Goal: Task Accomplishment & Management: Manage account settings

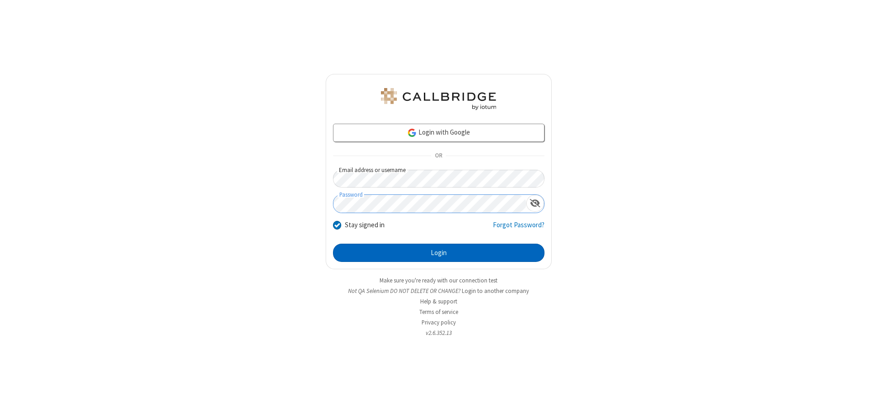
click at [438, 253] on button "Login" at bounding box center [438, 253] width 211 height 18
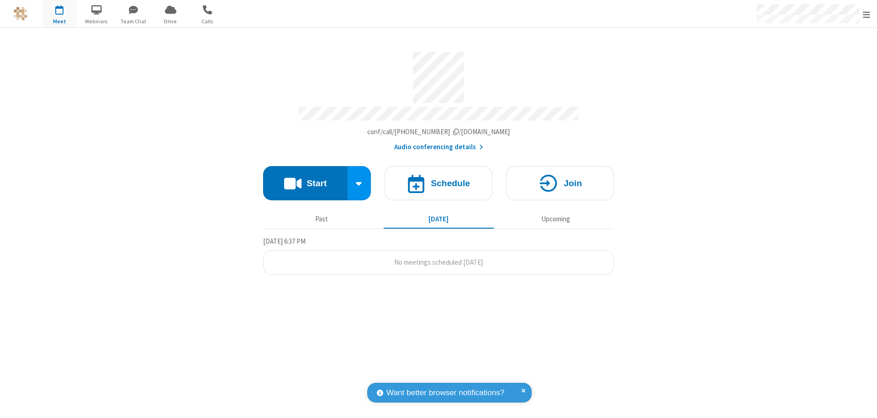
click at [866, 14] on span "Open menu" at bounding box center [866, 14] width 7 height 9
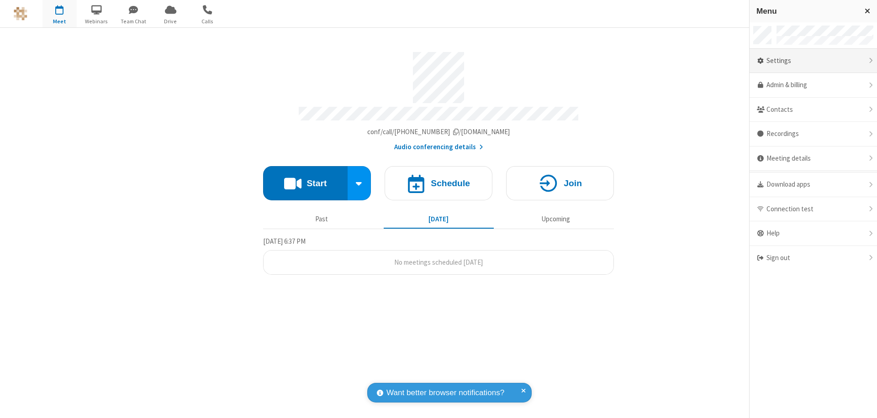
click at [813, 61] on div "Settings" at bounding box center [812, 61] width 127 height 25
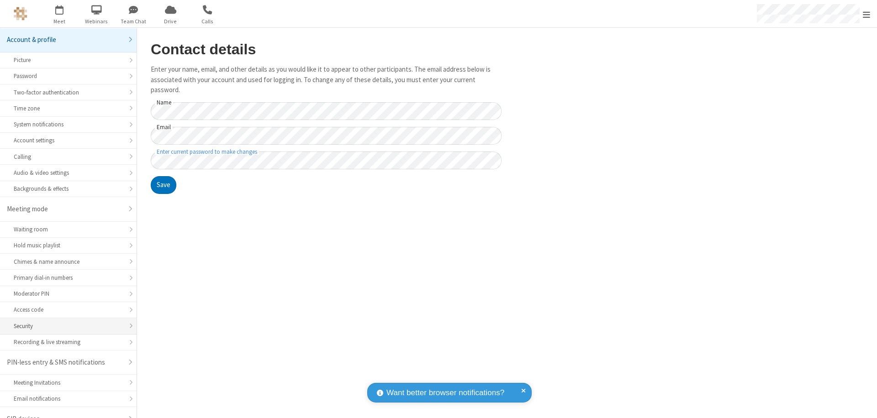
click at [65, 322] on div "Security" at bounding box center [68, 326] width 109 height 9
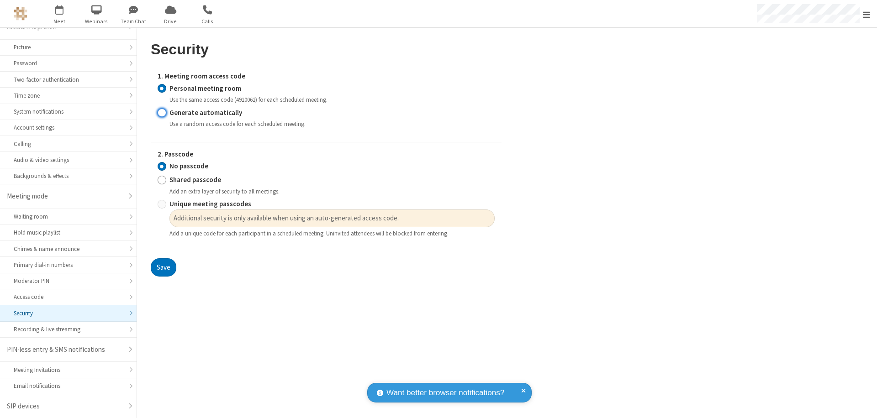
click at [162, 112] on input "Generate automatically" at bounding box center [162, 113] width 9 height 10
radio input "true"
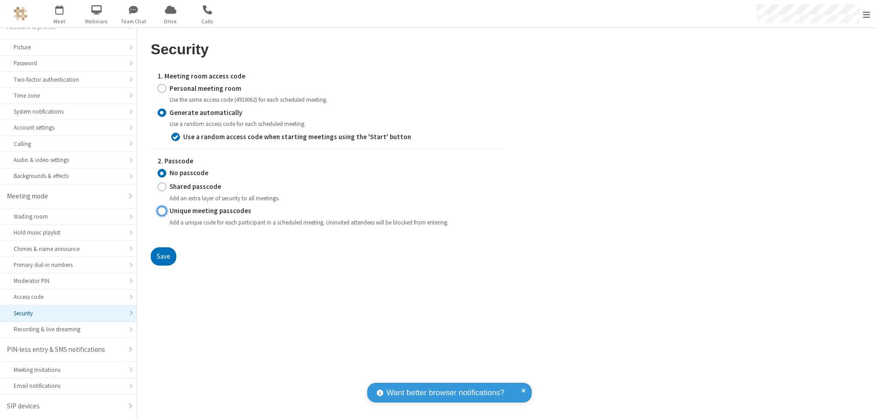
click at [162, 211] on input "Unique meeting passcodes" at bounding box center [162, 211] width 9 height 10
radio input "true"
click at [163, 256] on button "Save" at bounding box center [164, 257] width 26 height 18
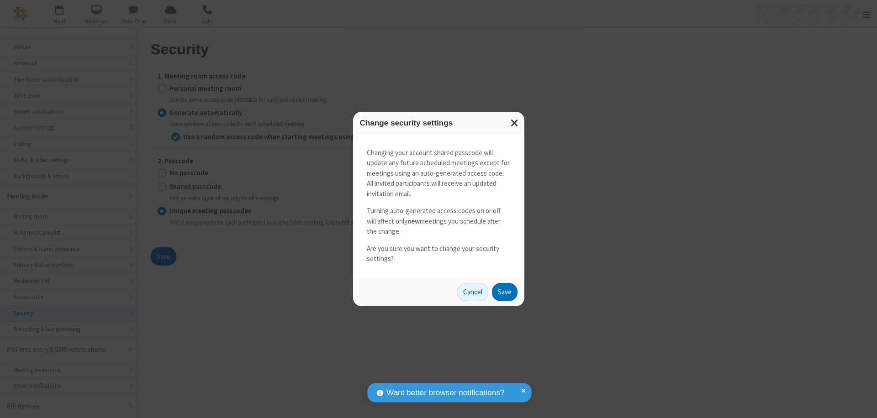
click at [504, 292] on button "Save" at bounding box center [505, 292] width 26 height 18
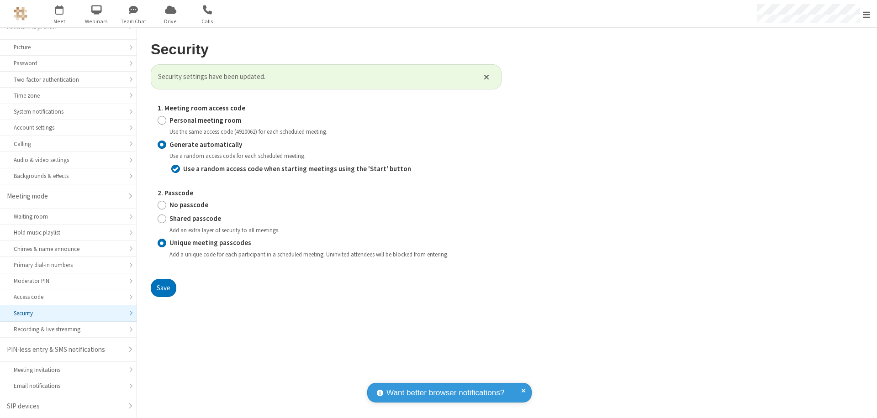
click at [866, 14] on span "Open menu" at bounding box center [866, 14] width 7 height 9
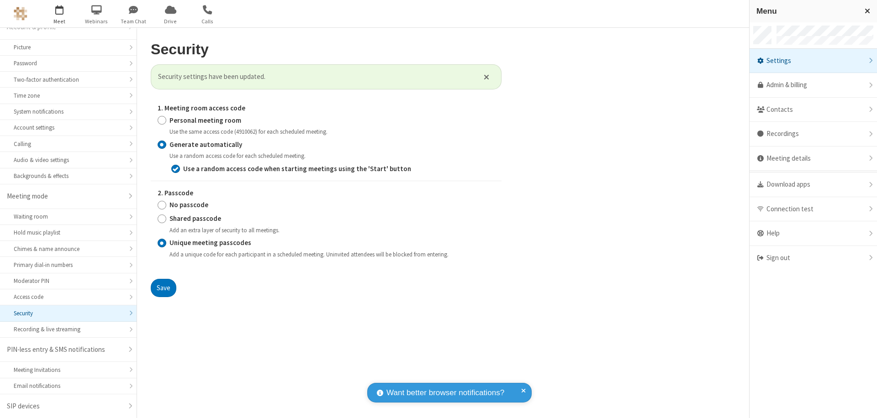
click at [59, 14] on span "button" at bounding box center [59, 10] width 34 height 16
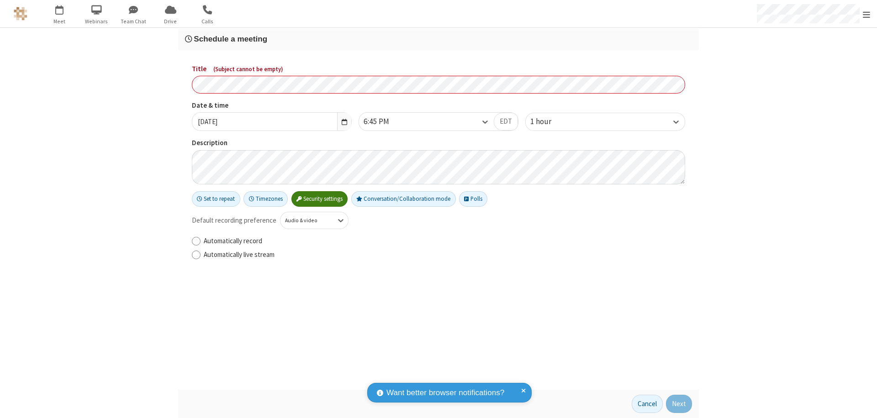
click at [438, 39] on h3 "Schedule a meeting" at bounding box center [438, 39] width 507 height 9
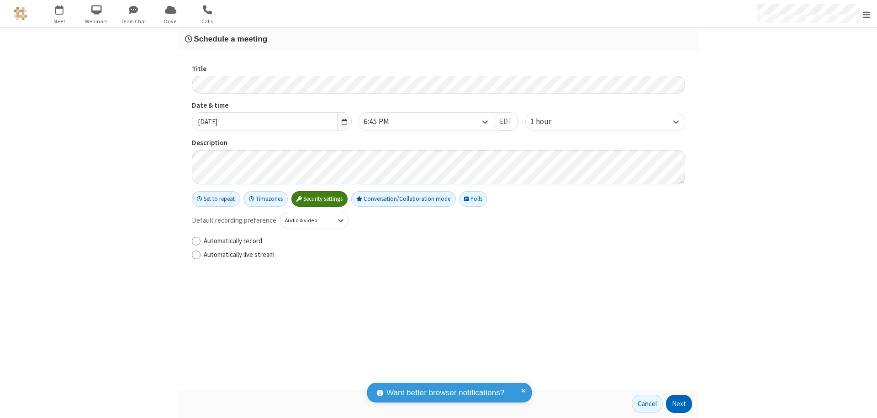
click at [679, 404] on button "Next" at bounding box center [679, 404] width 26 height 18
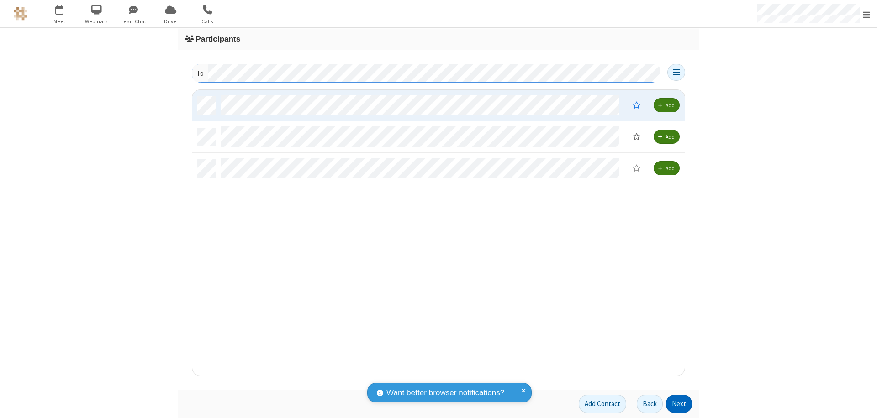
click at [679, 404] on button "Next" at bounding box center [679, 404] width 26 height 18
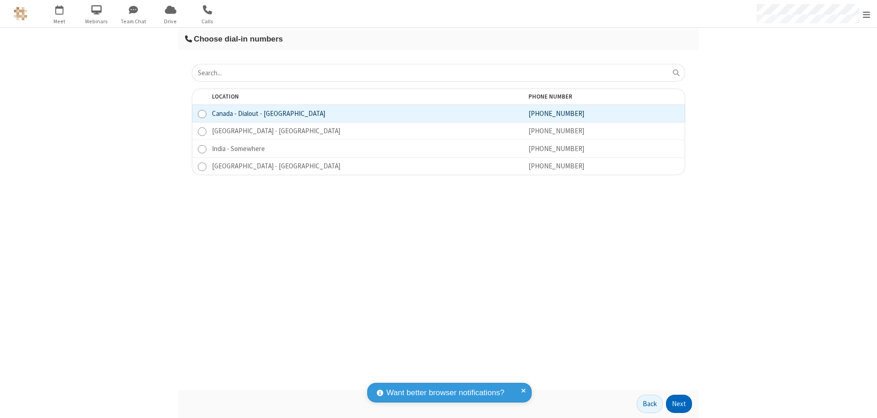
click at [679, 404] on button "Next" at bounding box center [679, 404] width 26 height 18
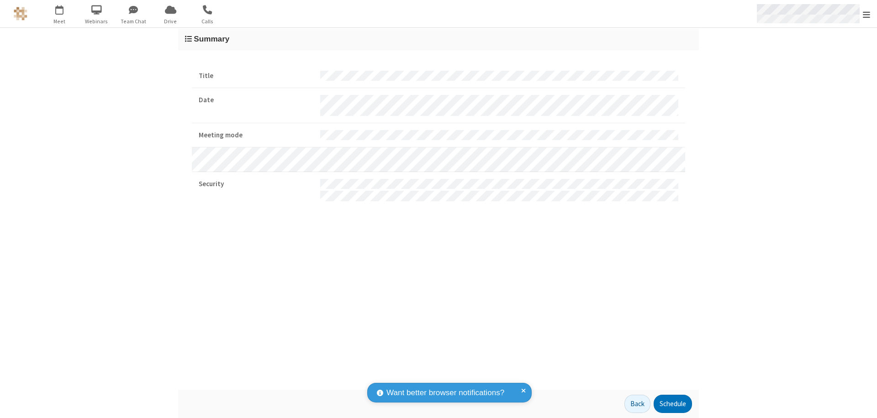
click at [866, 14] on span "Open menu" at bounding box center [866, 14] width 7 height 9
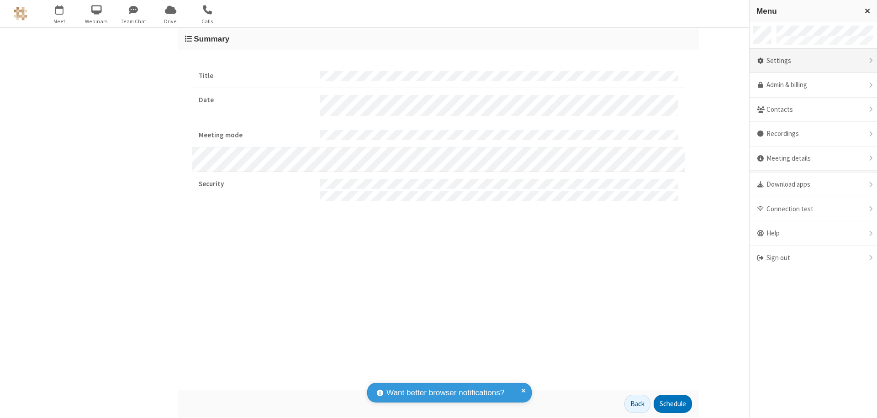
click at [813, 61] on div "Settings" at bounding box center [812, 61] width 127 height 25
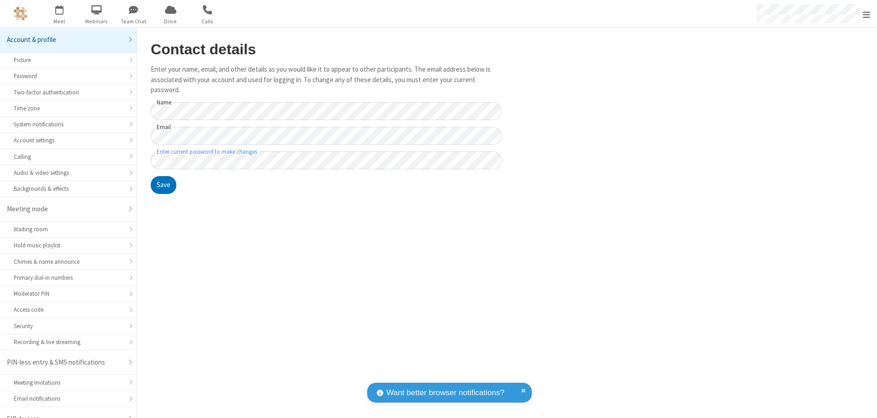
scroll to position [13, 0]
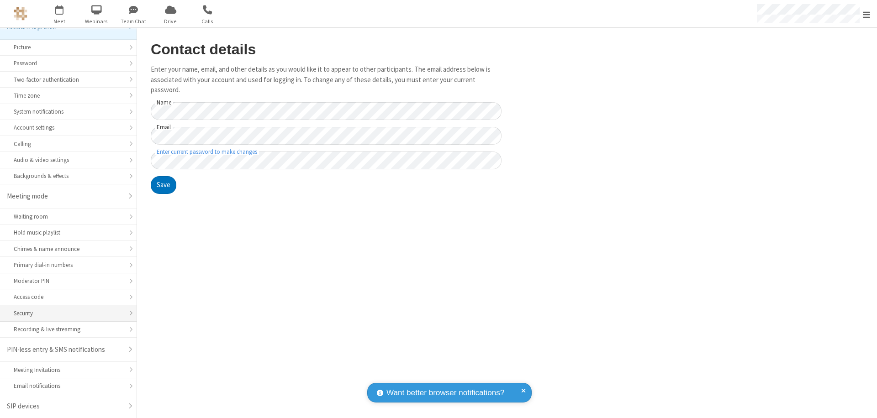
click at [65, 313] on div "Security" at bounding box center [68, 313] width 109 height 9
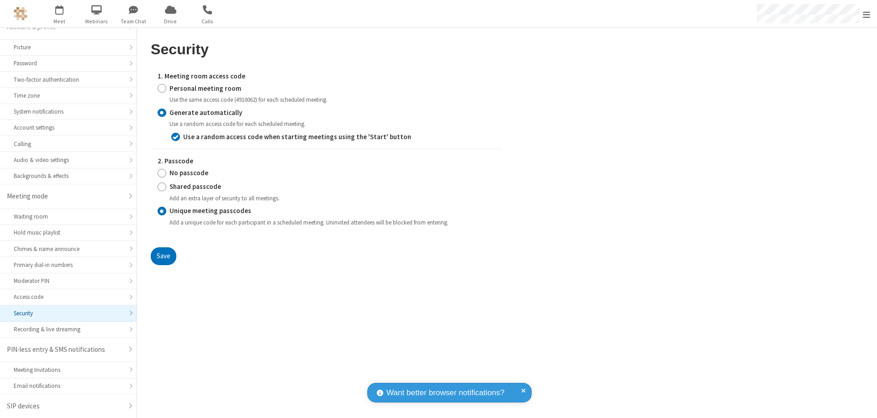
click at [162, 88] on input "Personal meeting room" at bounding box center [162, 89] width 9 height 10
radio input "true"
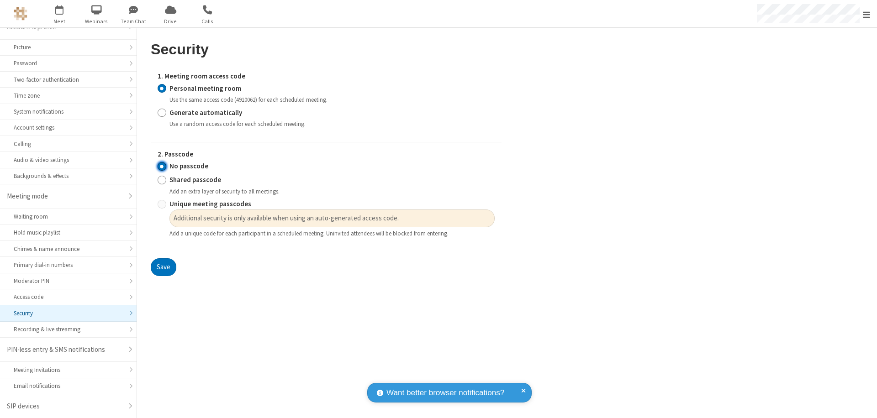
click at [162, 166] on input "No passcode" at bounding box center [162, 167] width 9 height 10
click at [163, 268] on button "Save" at bounding box center [164, 267] width 26 height 18
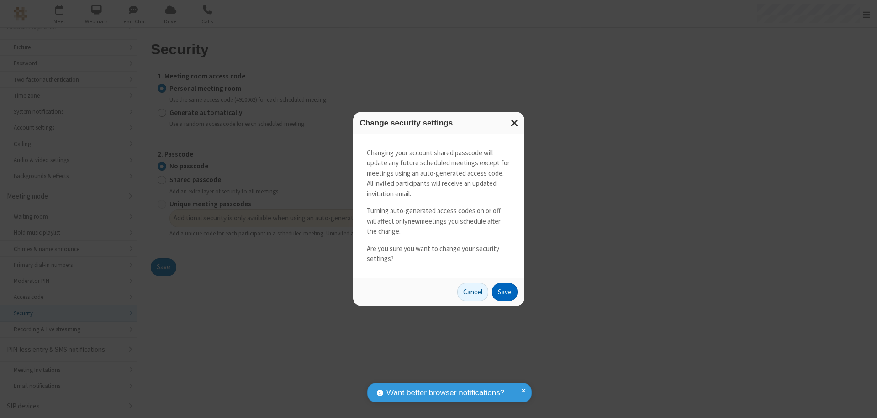
click at [504, 292] on button "Save" at bounding box center [505, 292] width 26 height 18
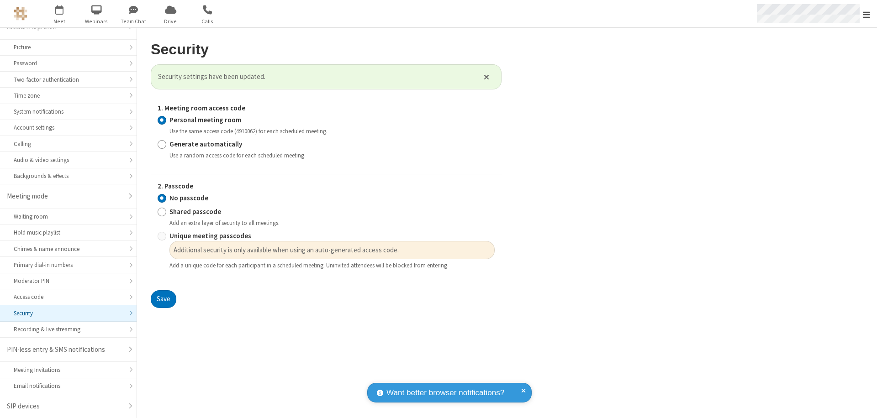
click at [866, 14] on span "Open menu" at bounding box center [866, 14] width 7 height 9
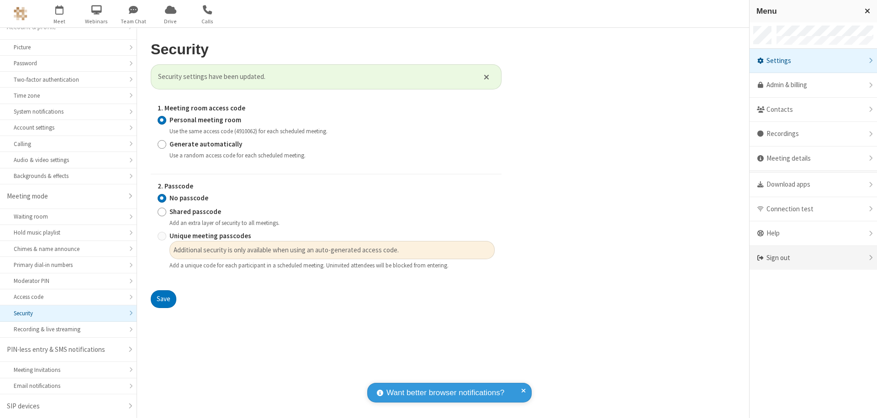
click at [813, 258] on div "Sign out" at bounding box center [812, 258] width 127 height 24
